Goal: Navigation & Orientation: Go to known website

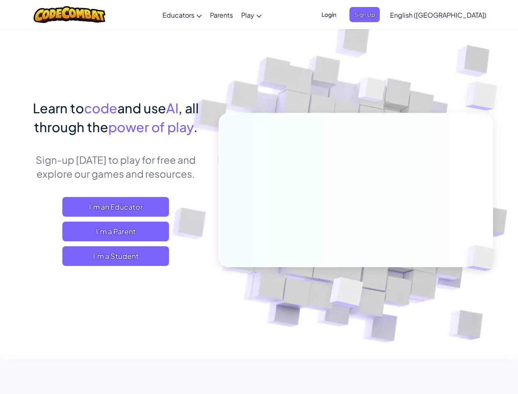
click at [341, 14] on span "Login" at bounding box center [329, 14] width 25 height 15
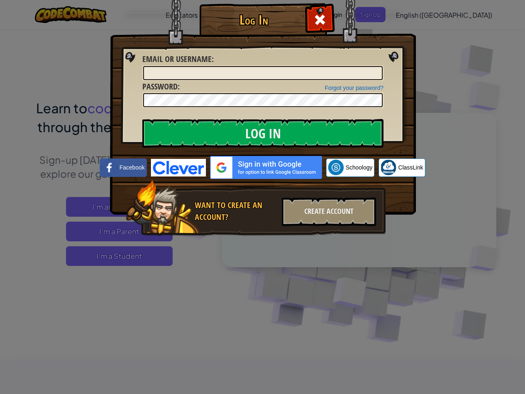
click at [378, 14] on div "Log In Unknown Error Email or Username : Forgot your password? Password : Log I…" at bounding box center [262, 131] width 273 height 239
click at [415, 14] on div "Log In Unknown Error Email or Username : Forgot your password? Password : Log I…" at bounding box center [262, 197] width 525 height 394
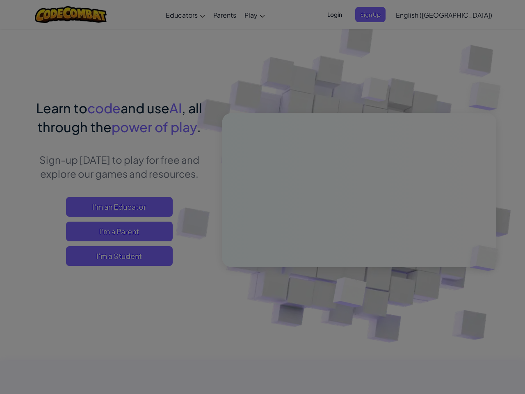
click at [415, 14] on div "Log In Unknown Error Email or Username : Forgot your password? Password : Log I…" at bounding box center [262, 197] width 525 height 394
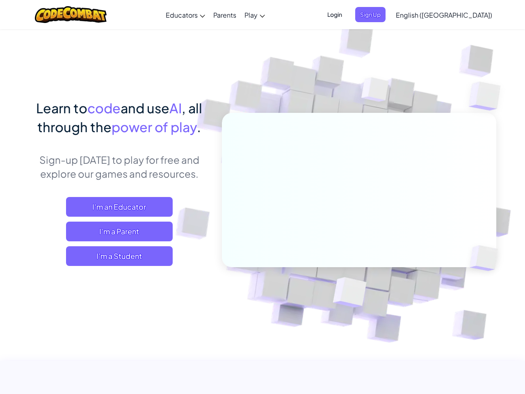
click at [459, 15] on div at bounding box center [262, 197] width 525 height 394
click at [116, 256] on span "I'm a Student" at bounding box center [119, 256] width 107 height 20
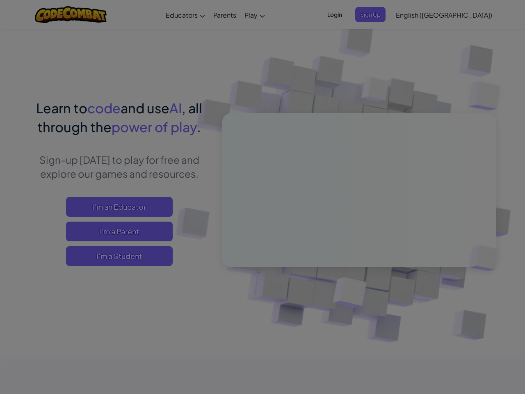
click at [0, 0] on div "Have a Class Code? Yes, I have a Class Code! Enter it here: Continue No, I don'…" at bounding box center [0, 0] width 0 height 0
